Goal: Task Accomplishment & Management: Manage account settings

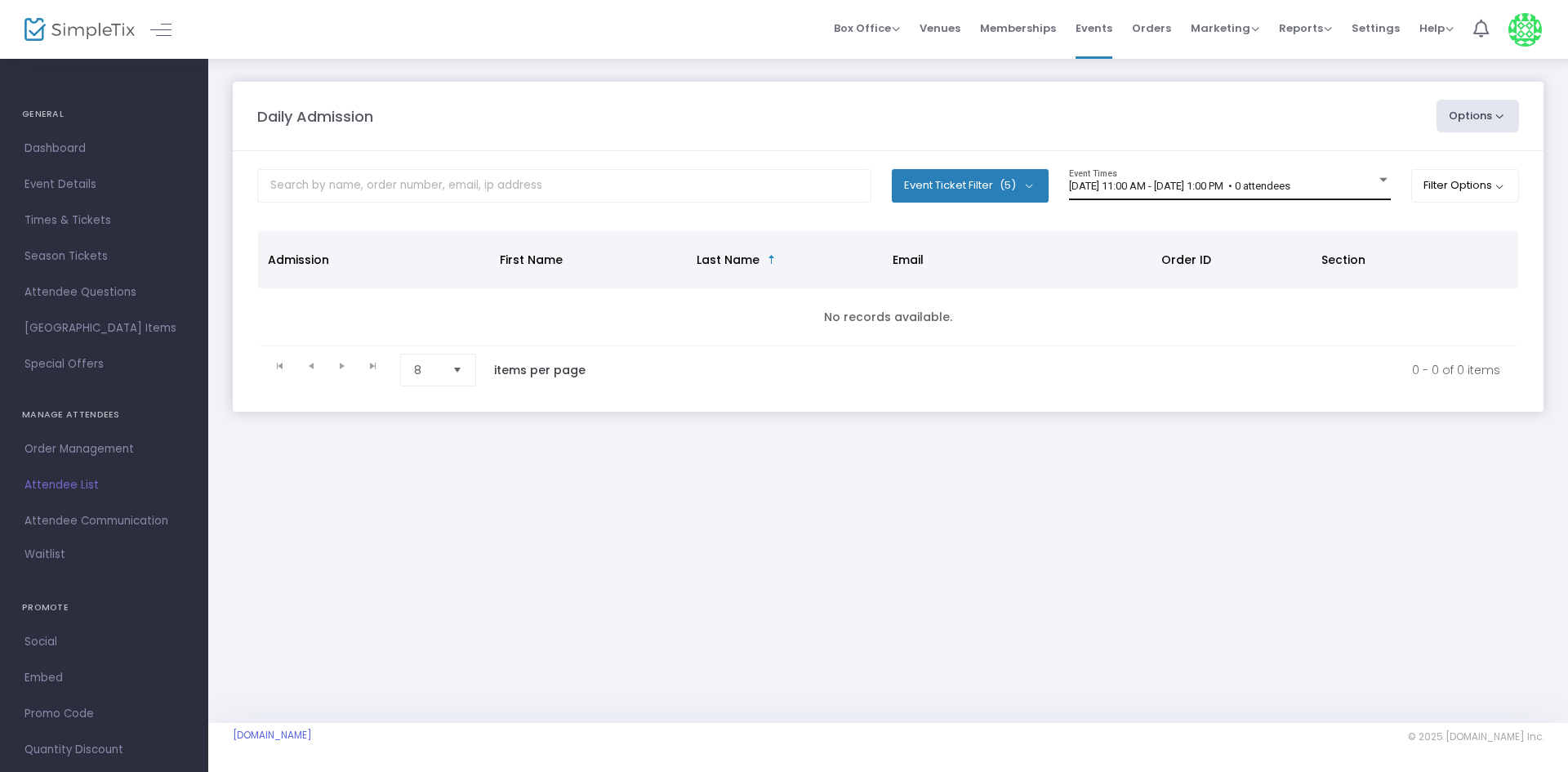
click at [1116, 173] on div "[DATE] 11:00 AM - [DATE] 1:00 PM • 0 attendees Event Times" at bounding box center [1230, 184] width 322 height 31
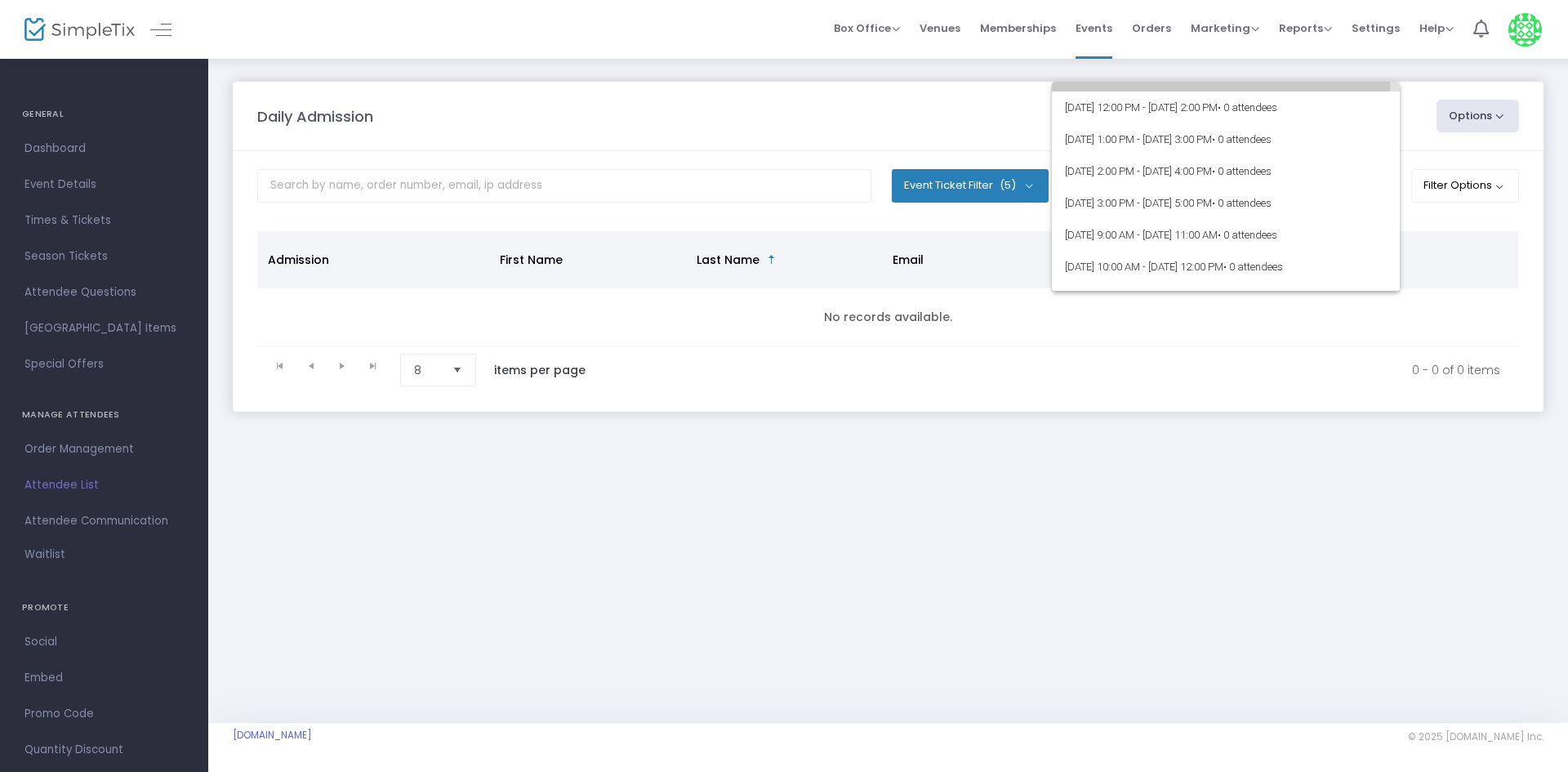
scroll to position [535, 0]
click at [1094, 184] on span "8/18/2025 @ 3:00 PM - 8/18/2025 @ 5:00 PM • 0 attendees" at bounding box center [1226, 200] width 322 height 32
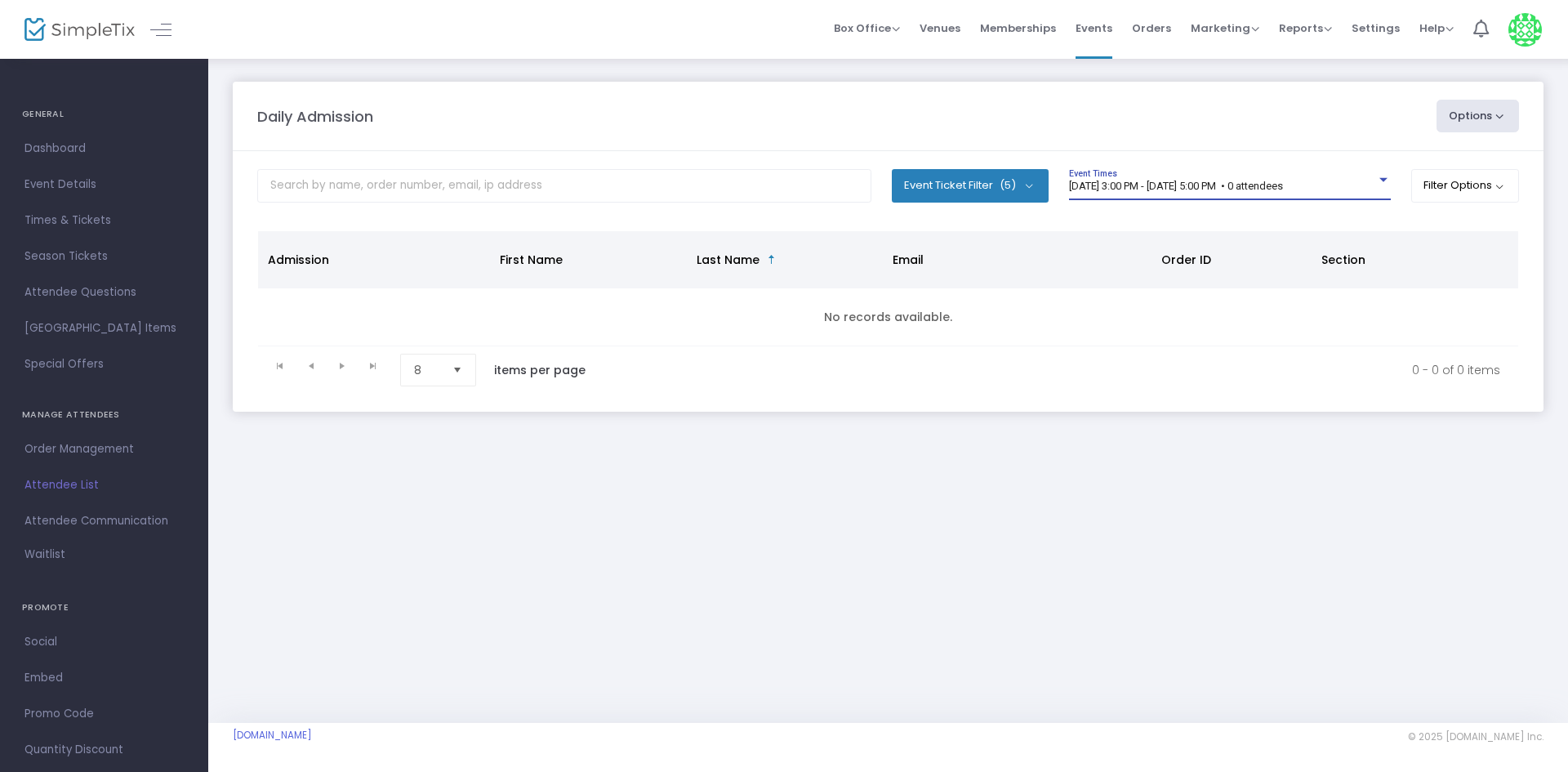
click at [1159, 182] on span "8/18/2025 @ 3:00 PM - 8/18/2025 @ 5:00 PM • 0 attendees" at bounding box center [1176, 186] width 214 height 12
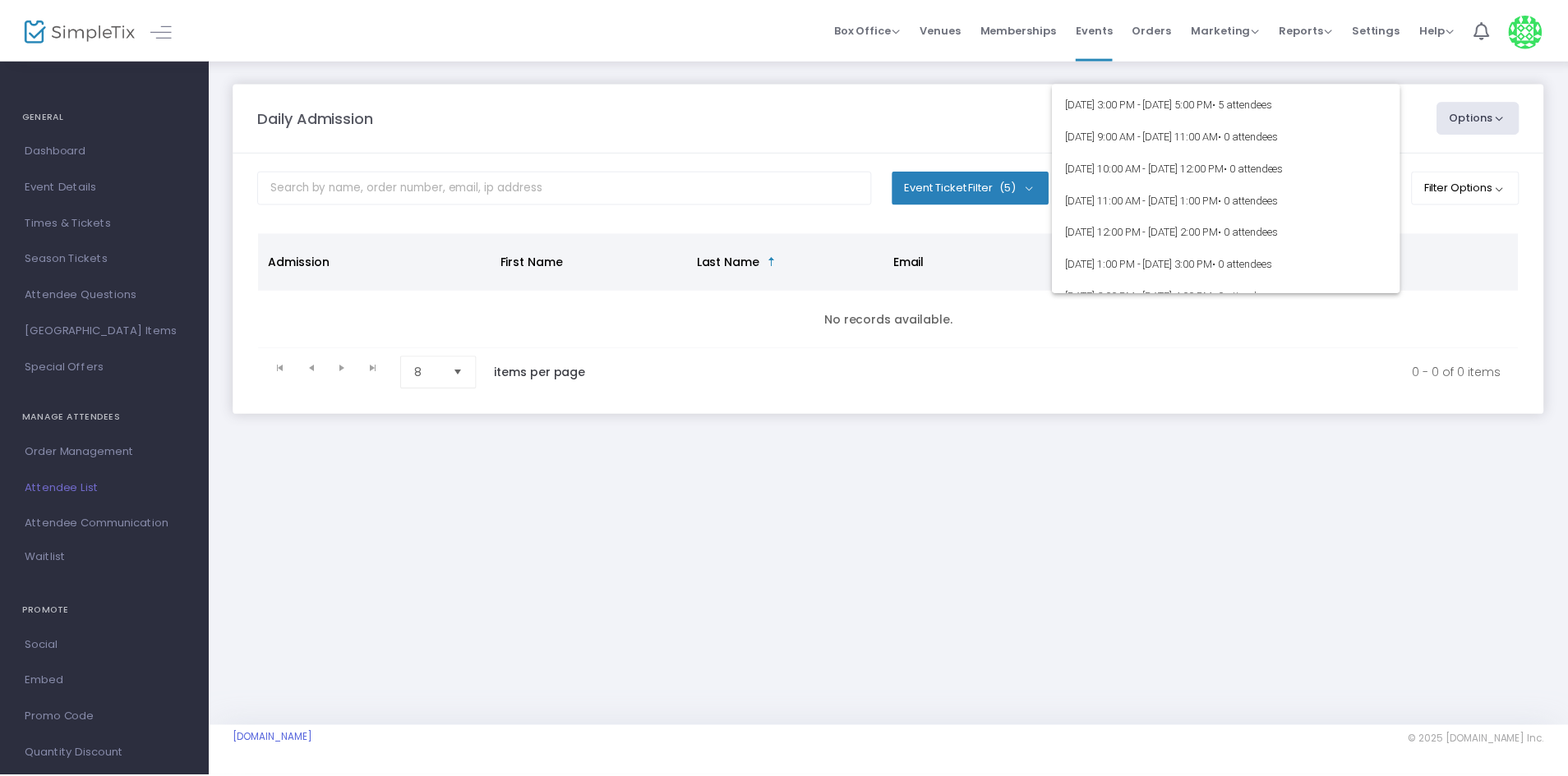
scroll to position [0, 0]
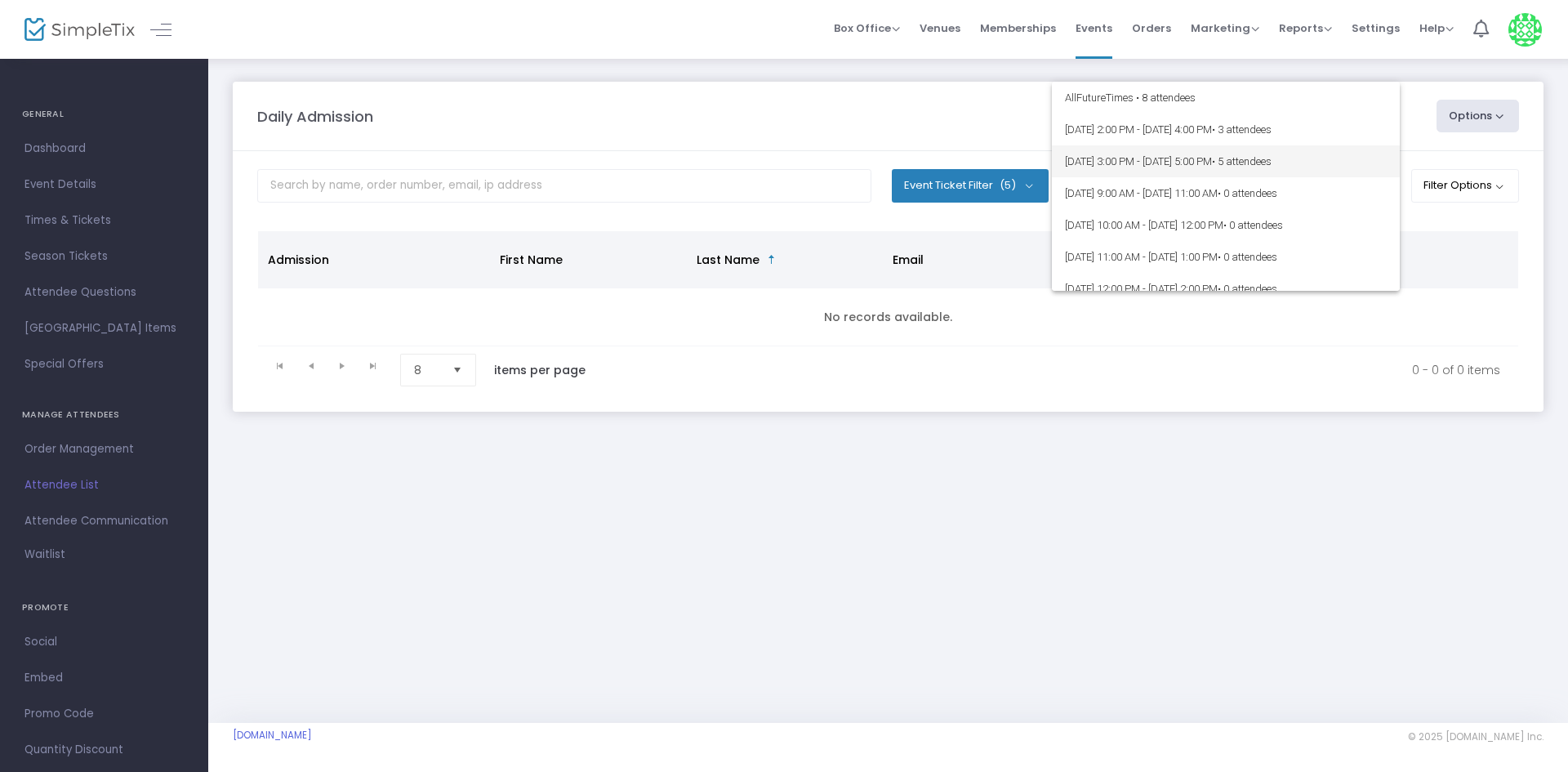
click at [1175, 164] on span "[DATE] 3:00 PM - [DATE] 5:00 PM • 5 attendees" at bounding box center [1226, 162] width 322 height 32
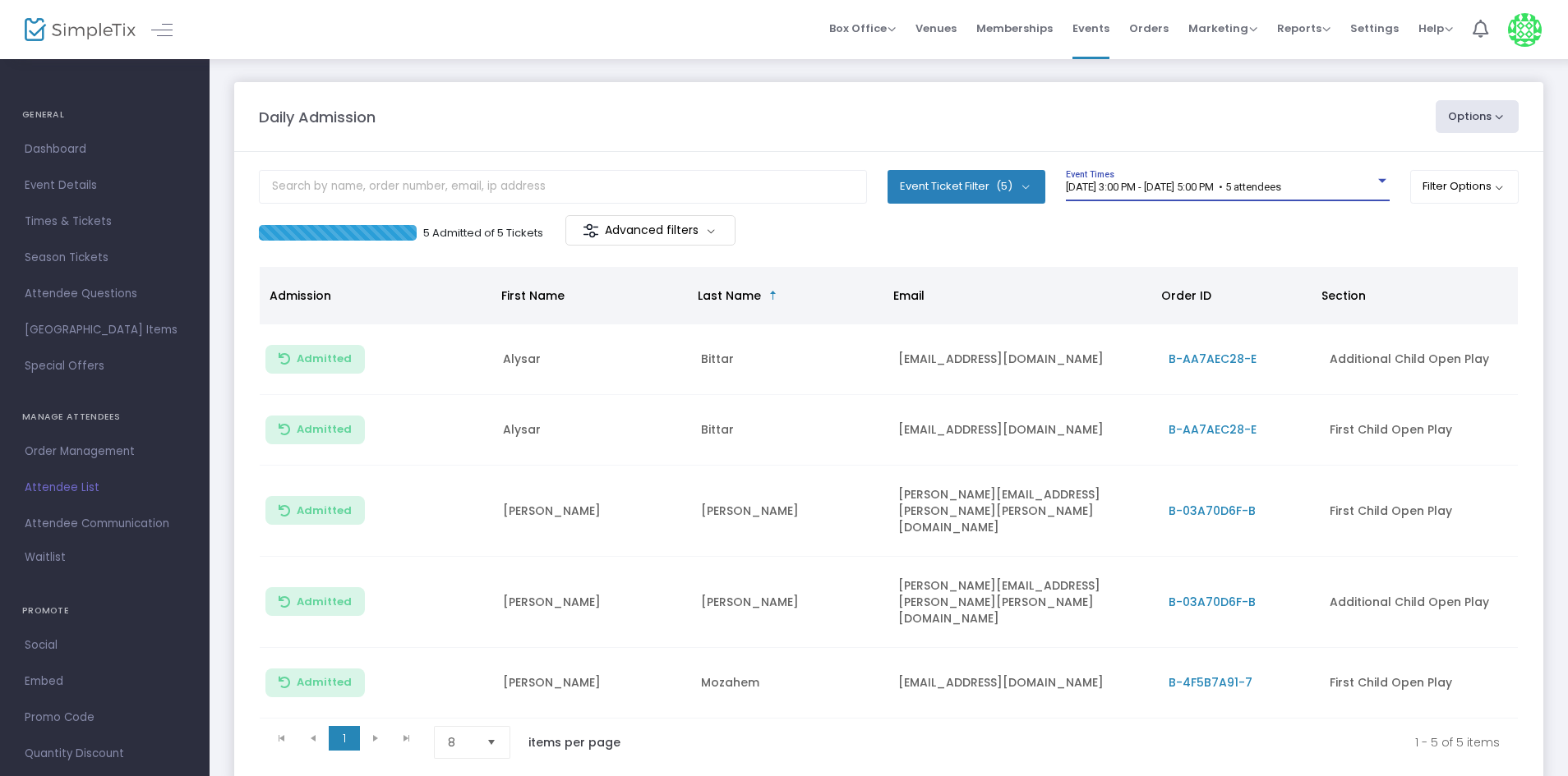
click at [520, 113] on div "Daily Admission" at bounding box center [839, 117] width 1177 height 22
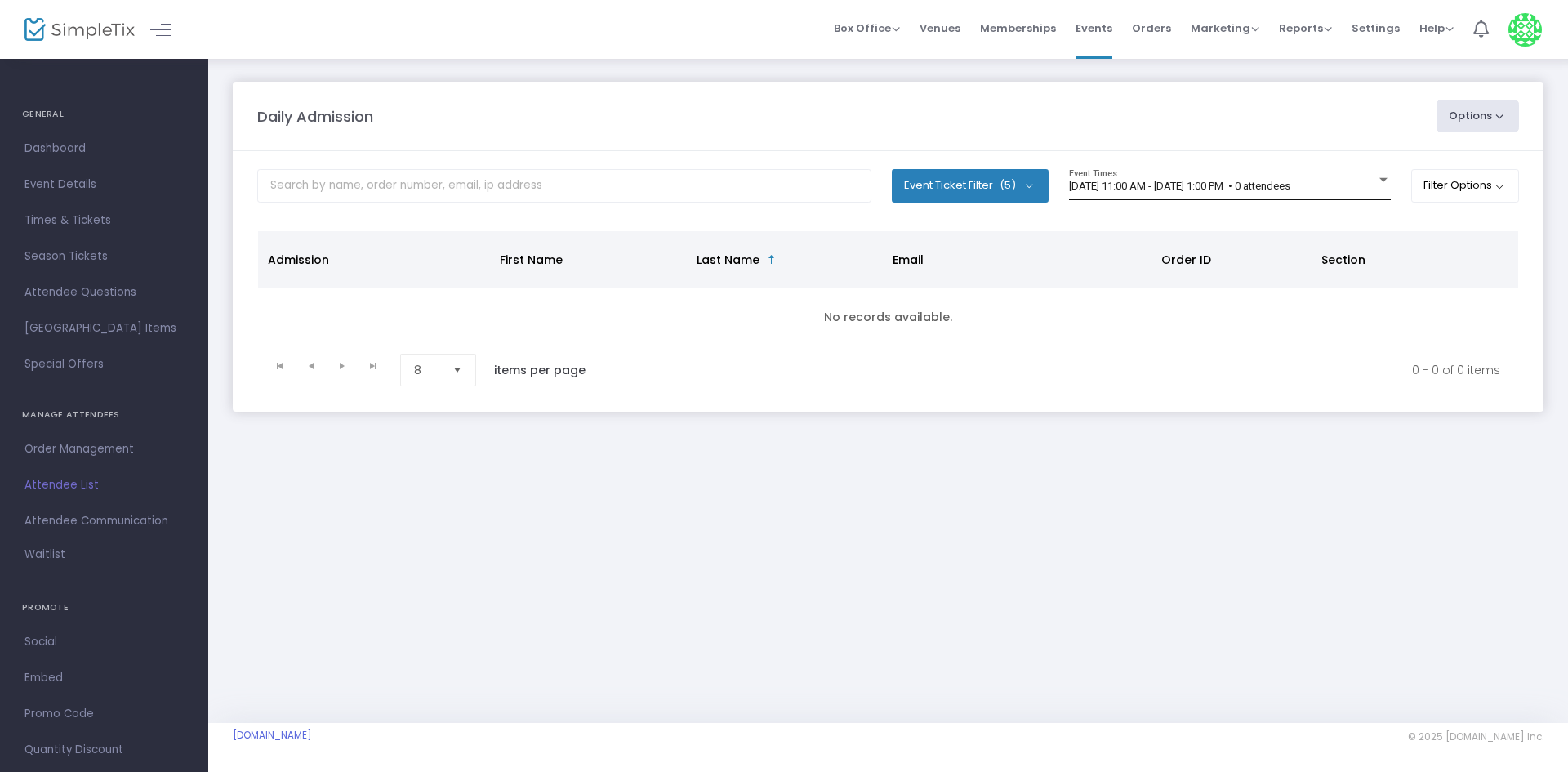
click at [1165, 176] on div "[DATE] 11:00 AM - [DATE] 1:00 PM • 0 attendees Event Times" at bounding box center [1230, 184] width 322 height 31
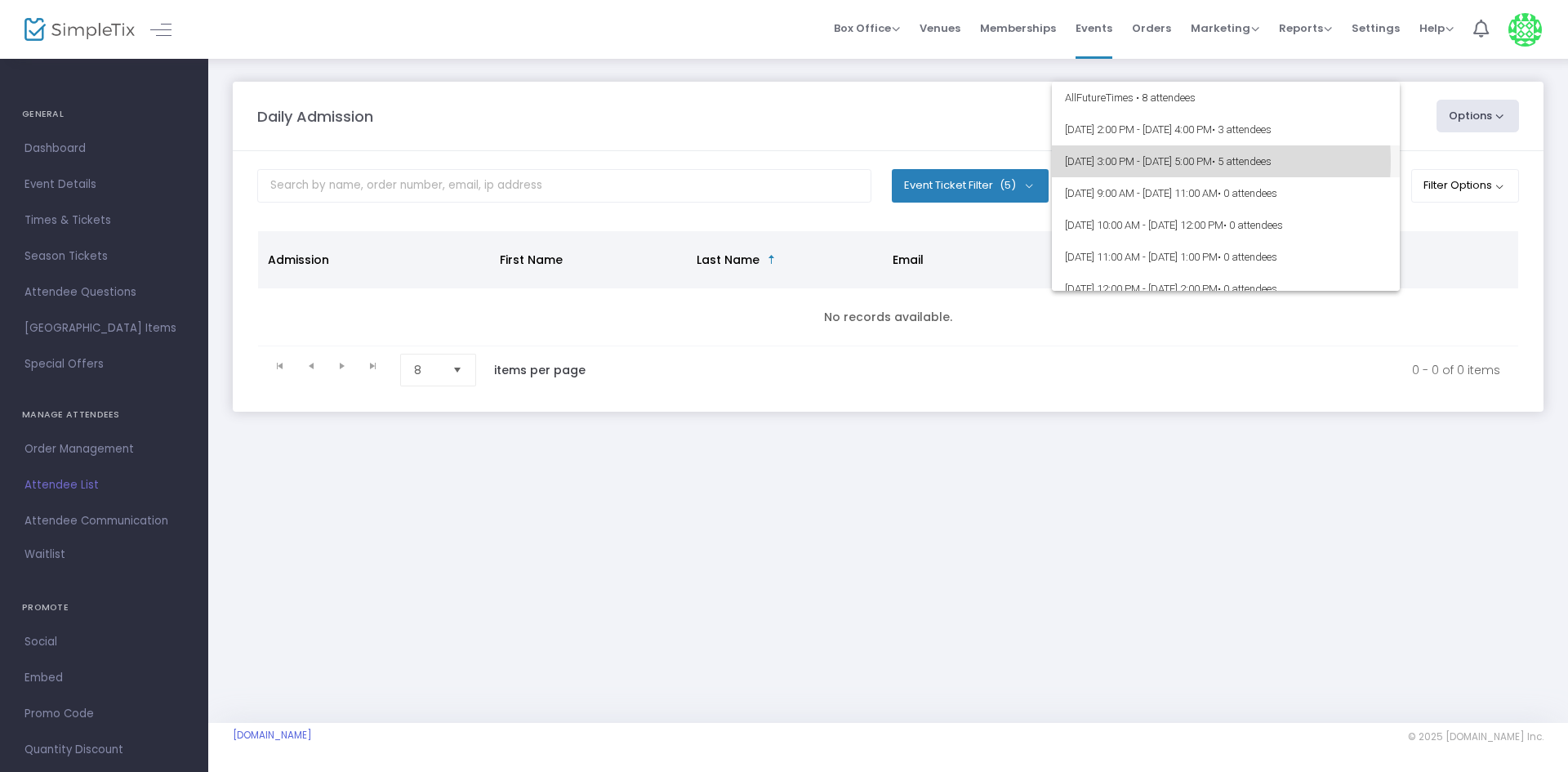
click at [1160, 161] on span "[DATE] 3:00 PM - [DATE] 5:00 PM • 5 attendees" at bounding box center [1226, 162] width 322 height 32
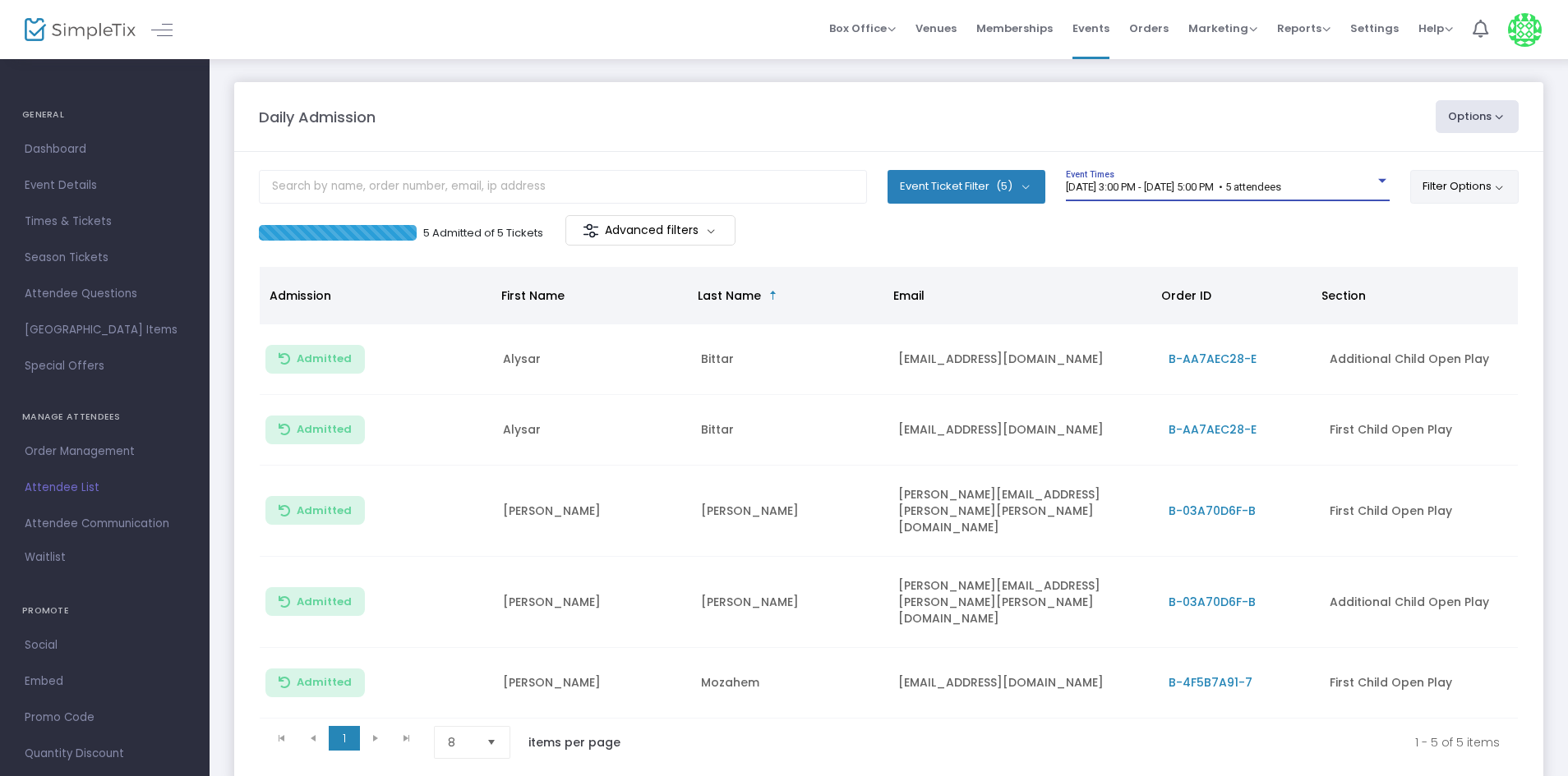
click at [1448, 170] on button "Filter Options" at bounding box center [1464, 186] width 109 height 33
click at [1178, 231] on div "5 Admitted of 5 Tickets Advanced filters" at bounding box center [888, 232] width 1259 height 35
click at [1018, 188] on button "Event Ticket Filter (5)" at bounding box center [966, 186] width 157 height 33
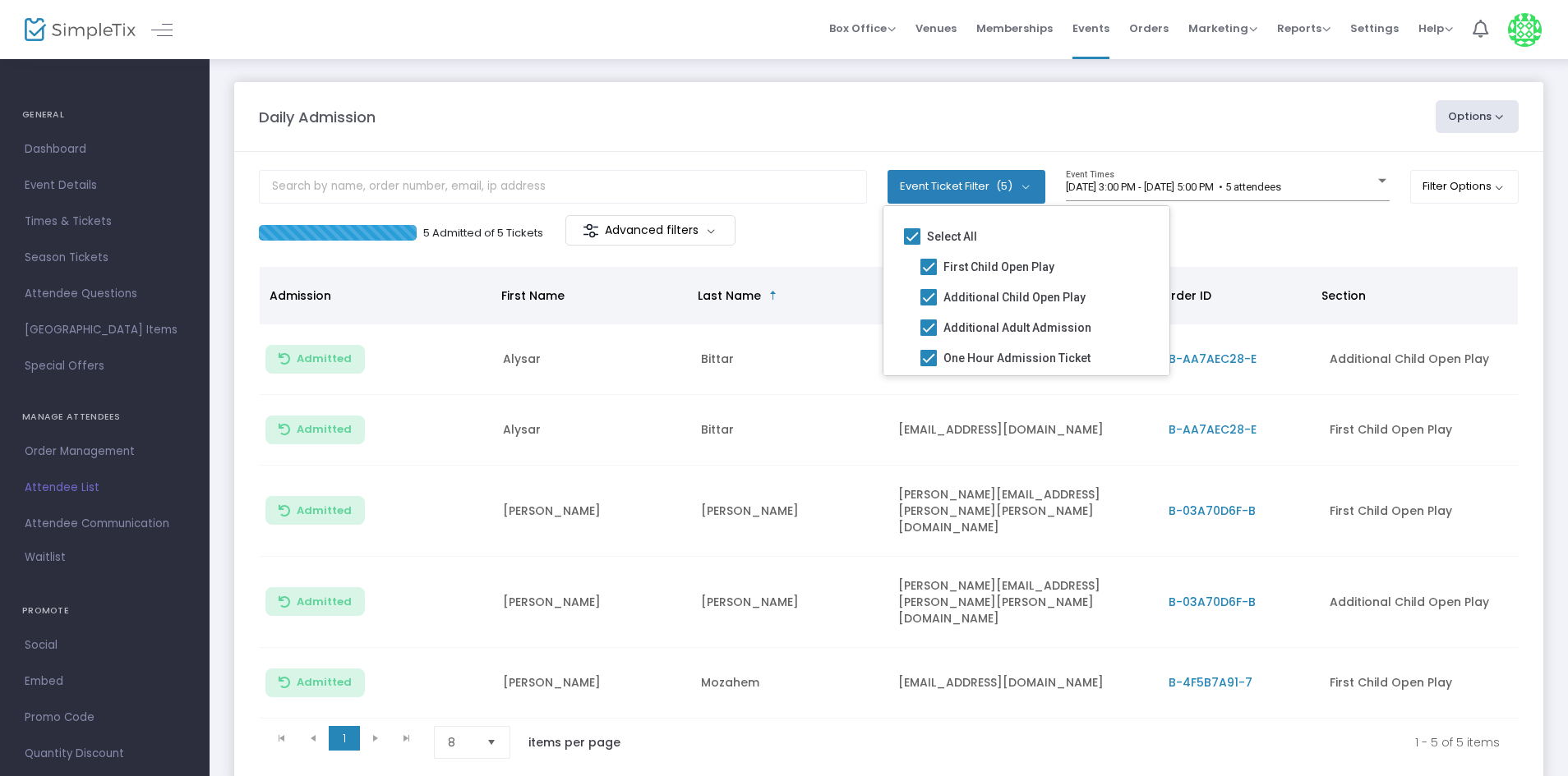
click at [1289, 233] on div "5 Admitted of 5 Tickets Advanced filters" at bounding box center [888, 232] width 1259 height 35
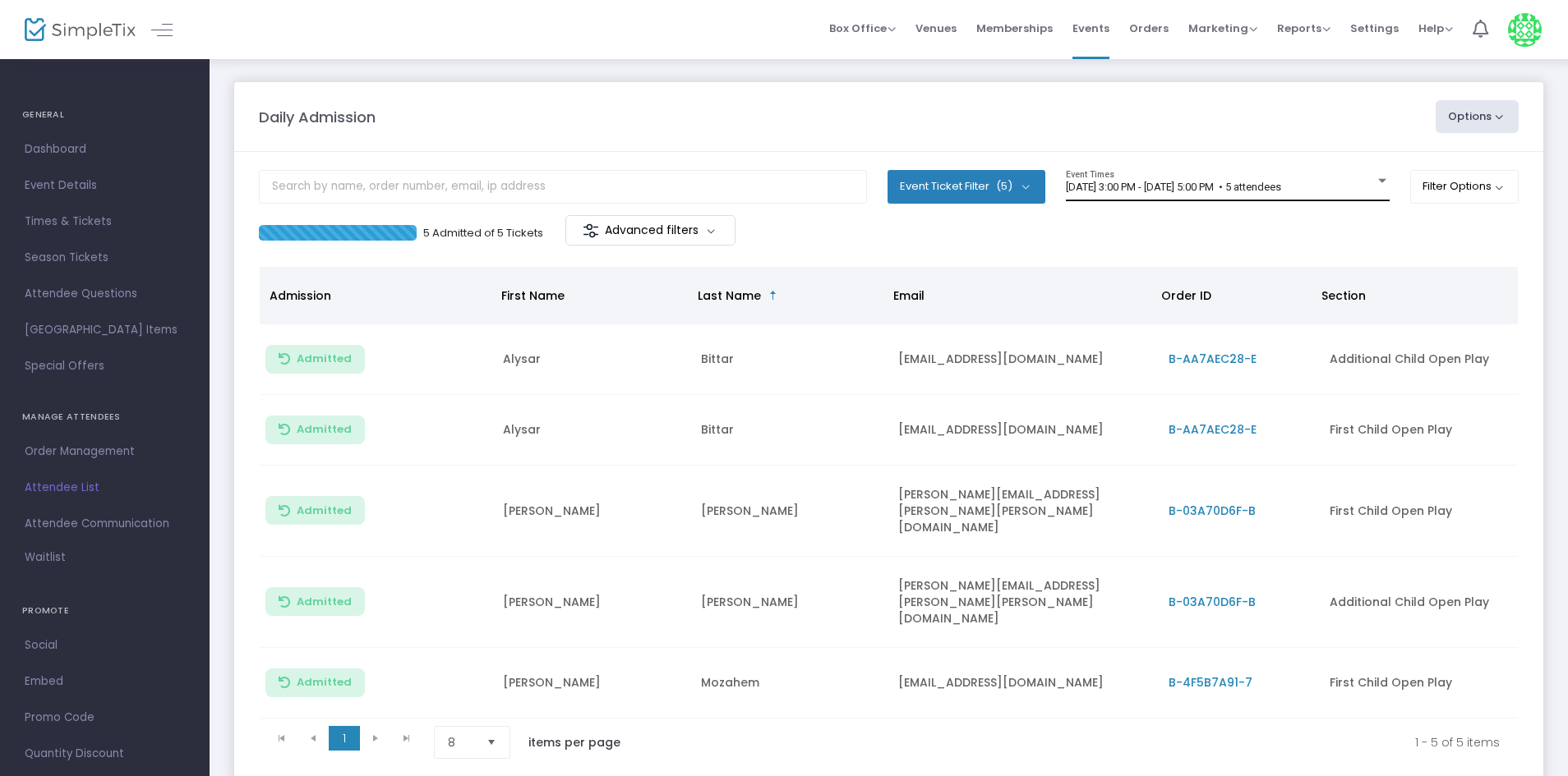
click at [1244, 181] on span "[DATE] 3:00 PM - [DATE] 5:00 PM • 5 attendees" at bounding box center [1174, 187] width 216 height 13
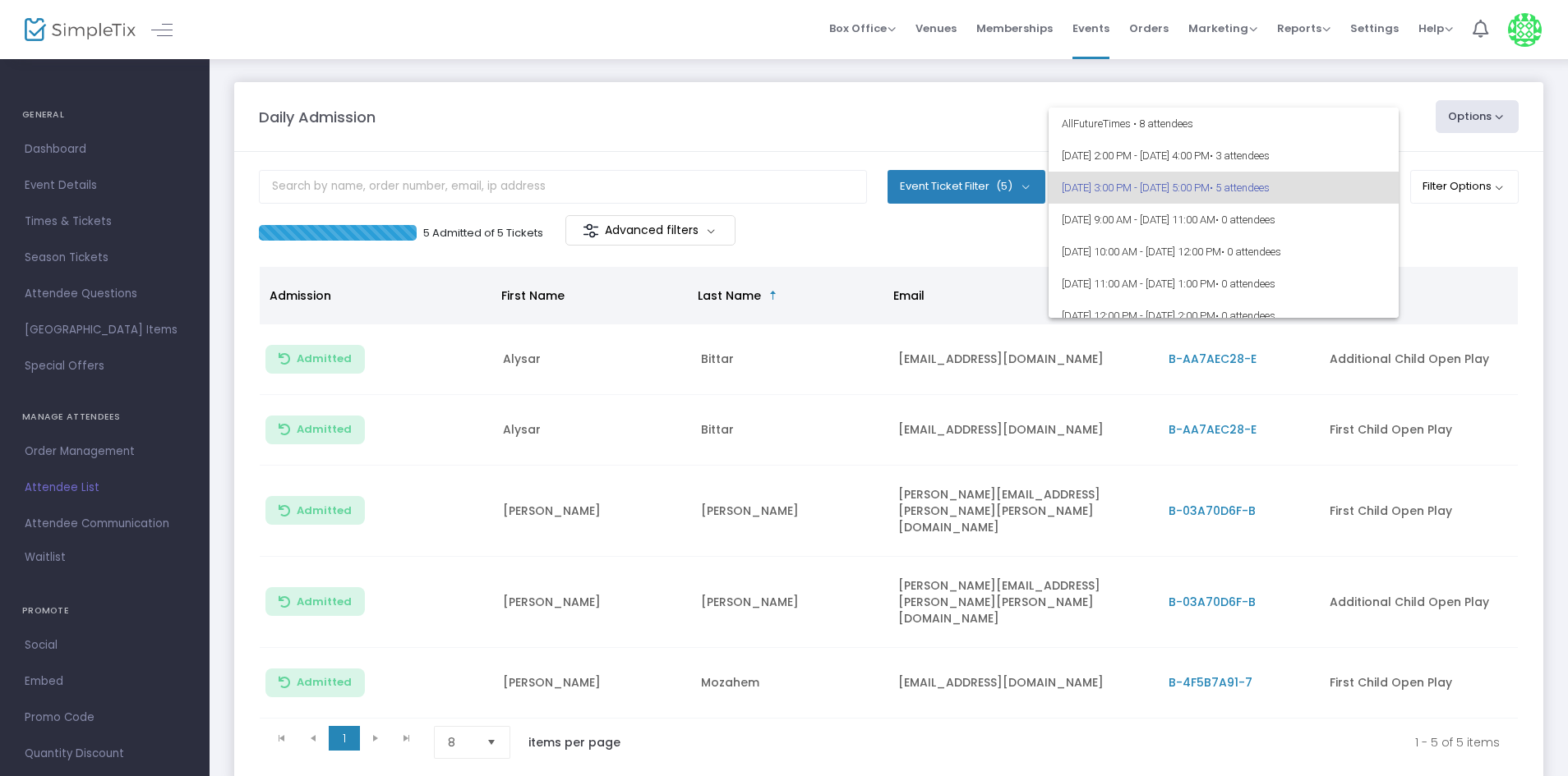
click at [992, 232] on div at bounding box center [784, 388] width 1568 height 776
